Goal: Find specific page/section: Find specific page/section

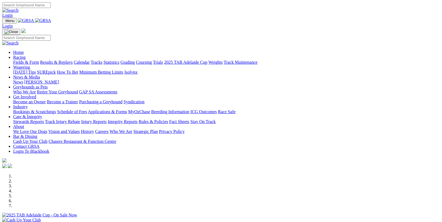
click at [24, 60] on link "Fields & Form" at bounding box center [26, 62] width 26 height 5
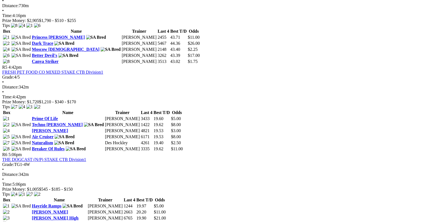
scroll to position [411, 0]
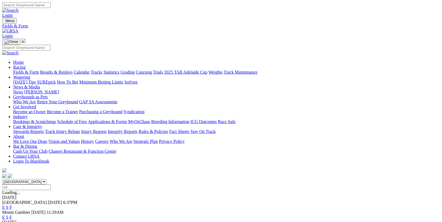
click at [12, 205] on link "F" at bounding box center [11, 207] width 2 height 5
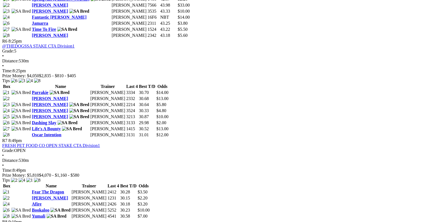
scroll to position [796, 0]
